Goal: Information Seeking & Learning: Learn about a topic

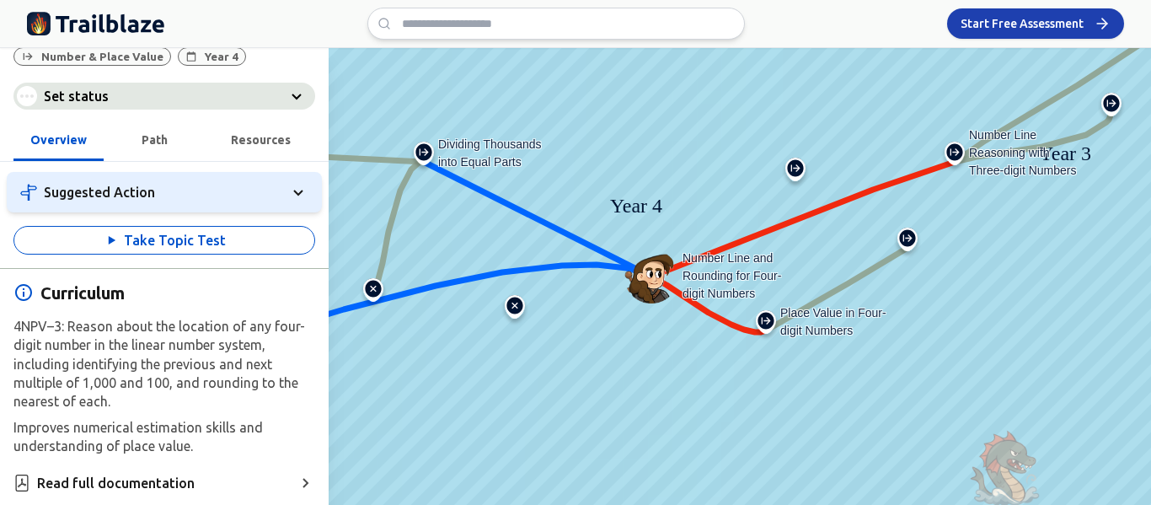
scroll to position [53, 0]
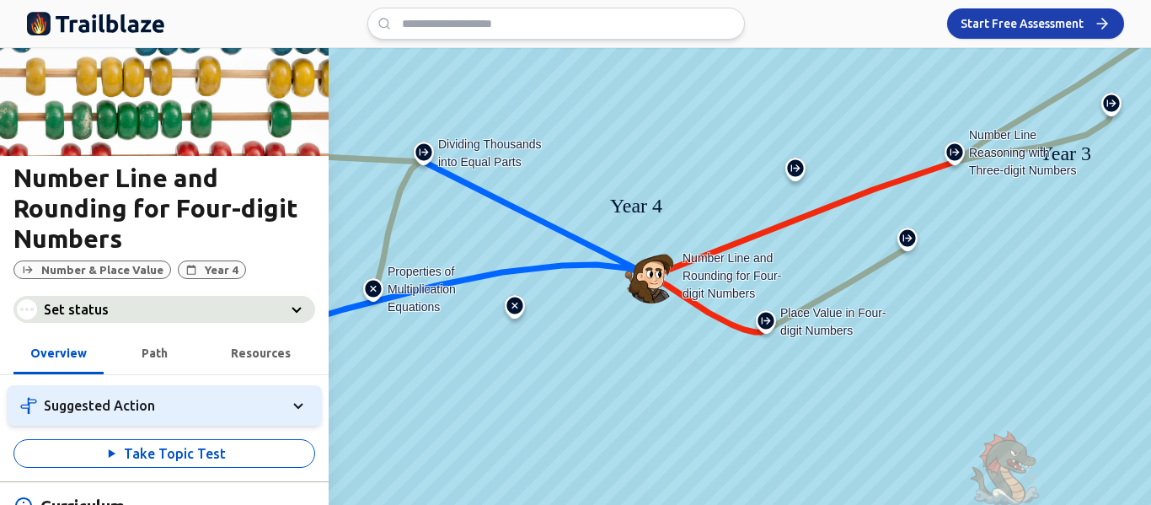
click at [376, 289] on img at bounding box center [373, 293] width 27 height 30
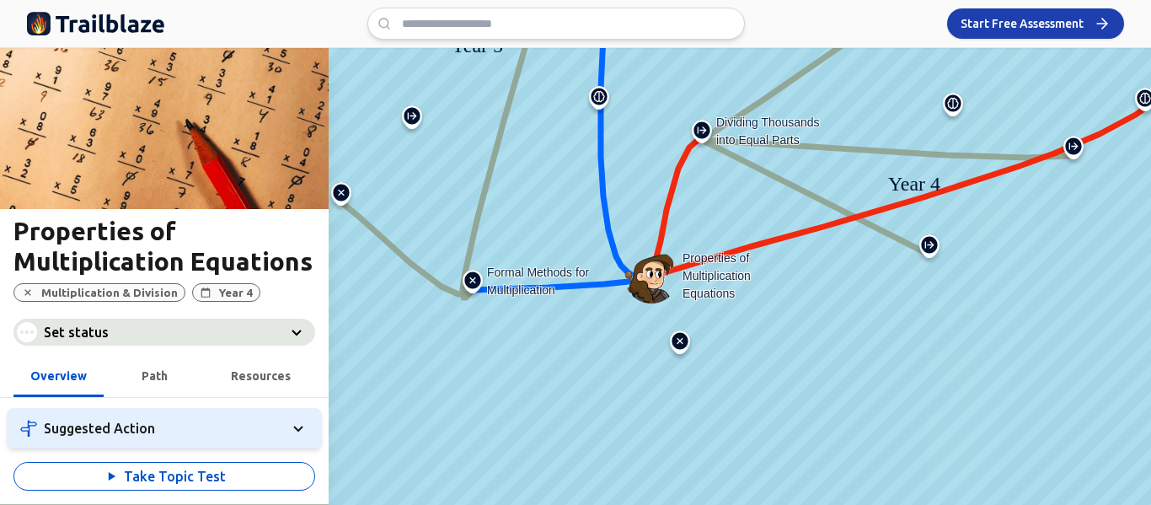
click at [663, 278] on img at bounding box center [651, 276] width 54 height 54
click at [674, 338] on img at bounding box center [679, 345] width 27 height 30
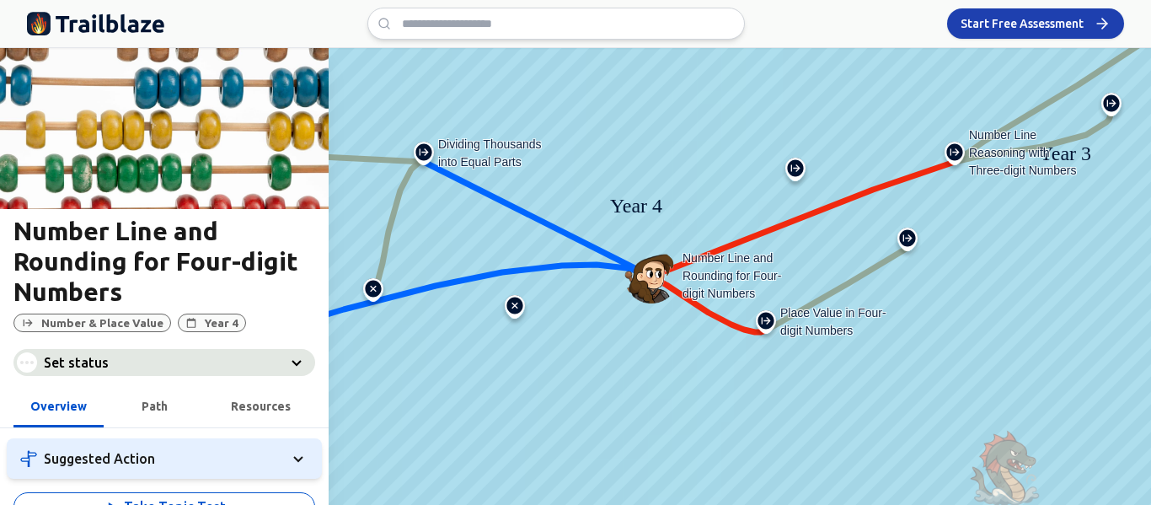
scroll to position [335, 0]
